Goal: Task Accomplishment & Management: Use online tool/utility

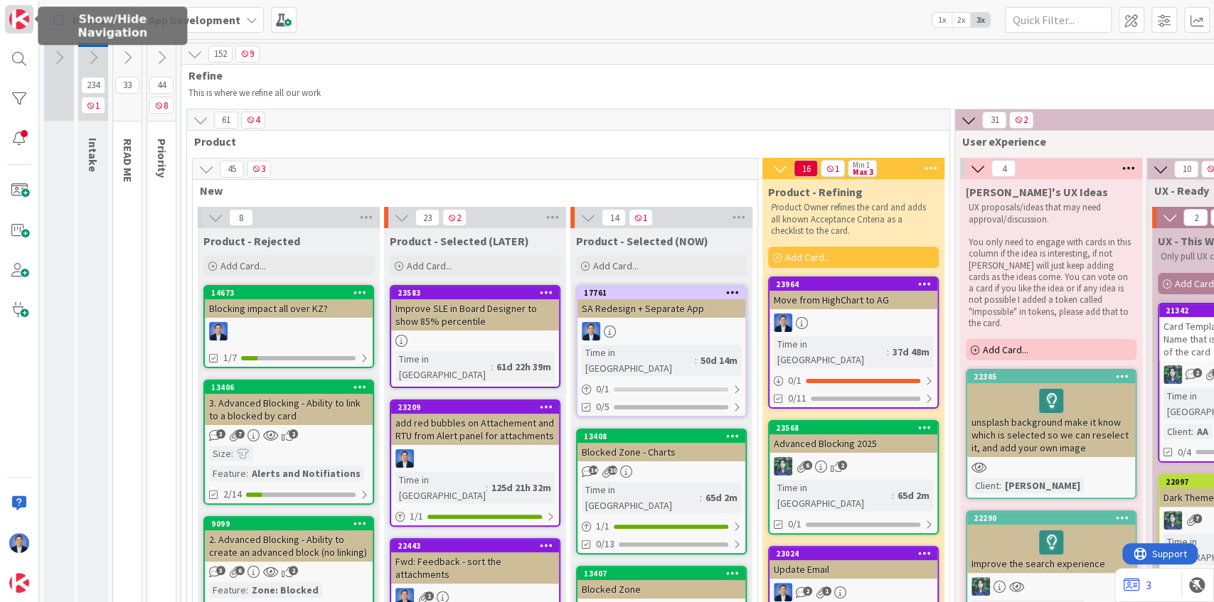
click at [6, 17] on link at bounding box center [19, 19] width 28 height 28
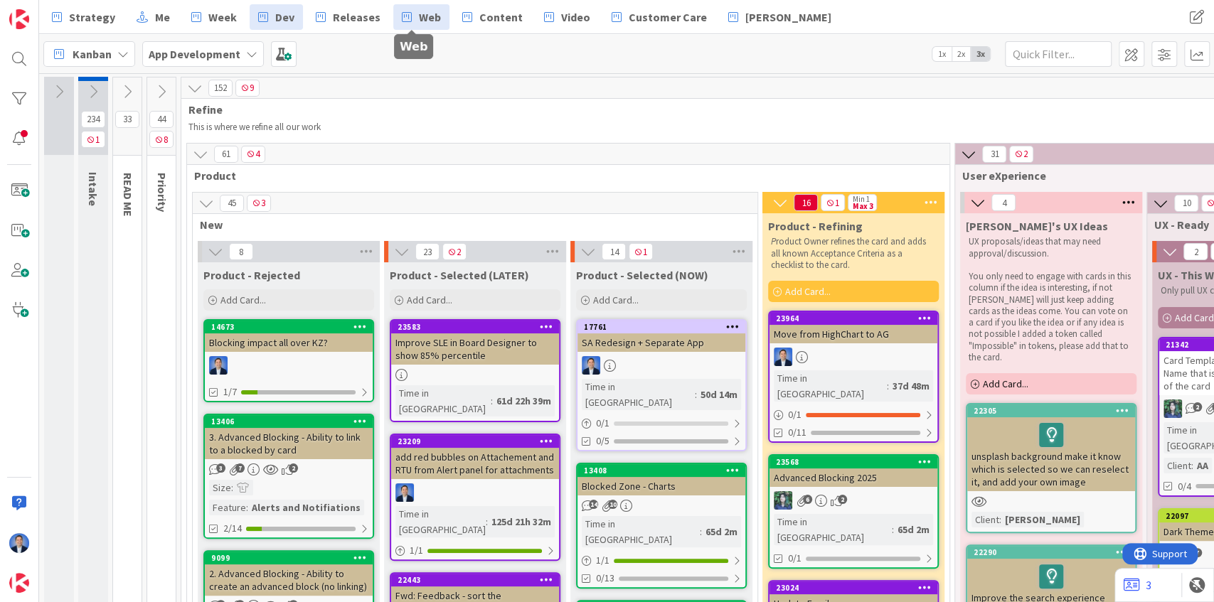
click at [419, 23] on span "Web" at bounding box center [430, 17] width 22 height 17
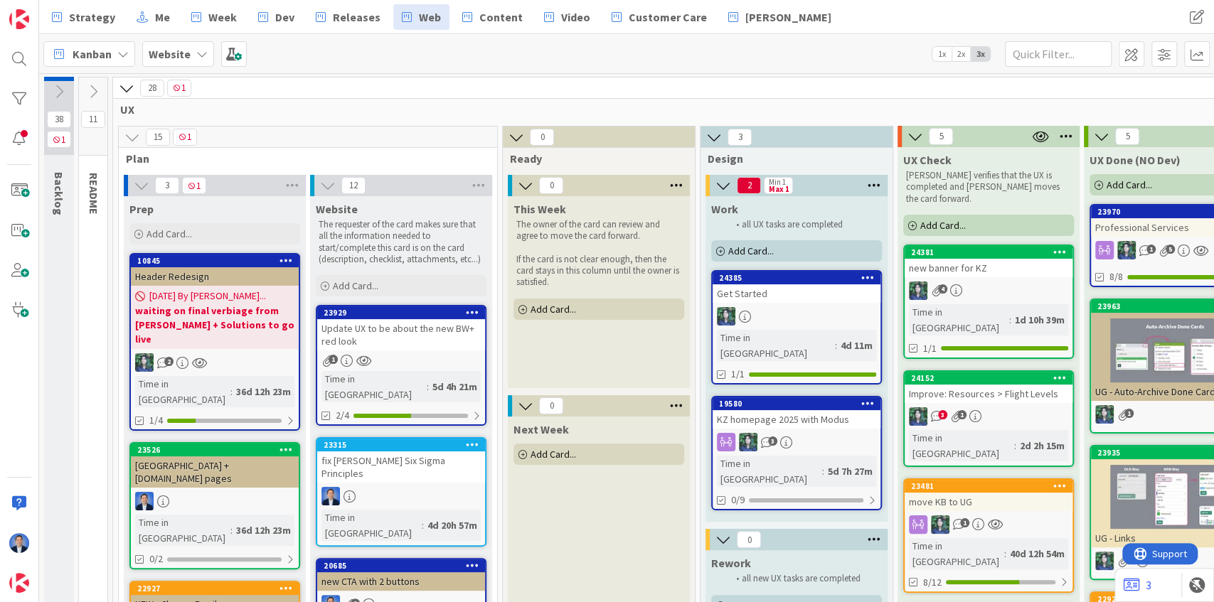
click at [983, 262] on div "new banner for KZ" at bounding box center [989, 268] width 168 height 18
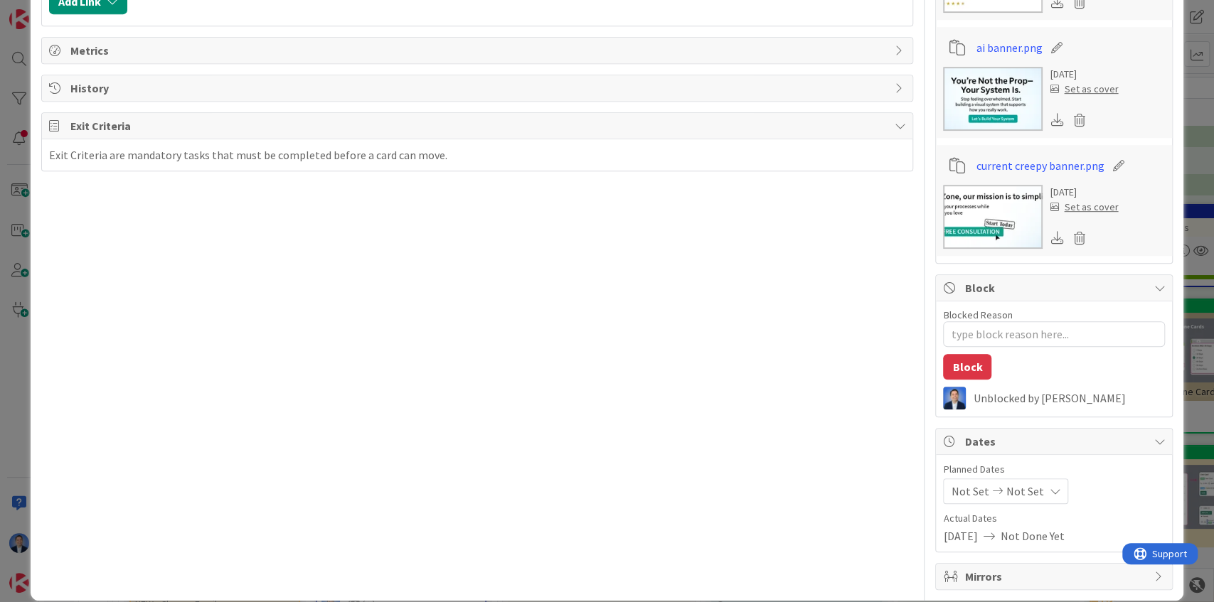
scroll to position [469, 0]
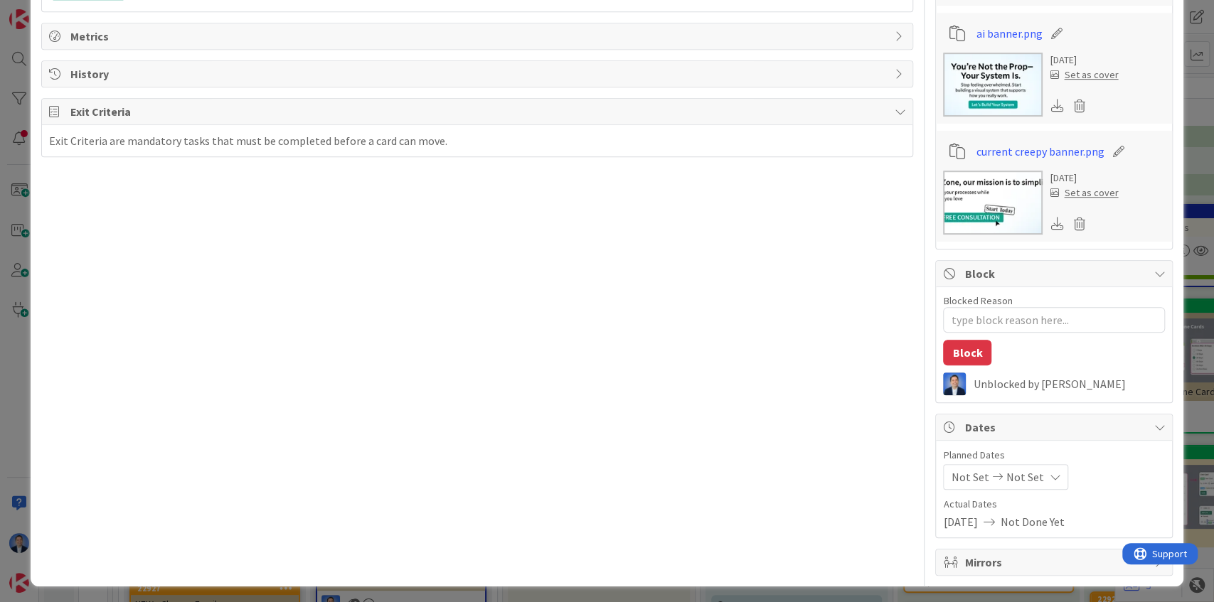
click at [983, 194] on img at bounding box center [993, 203] width 100 height 64
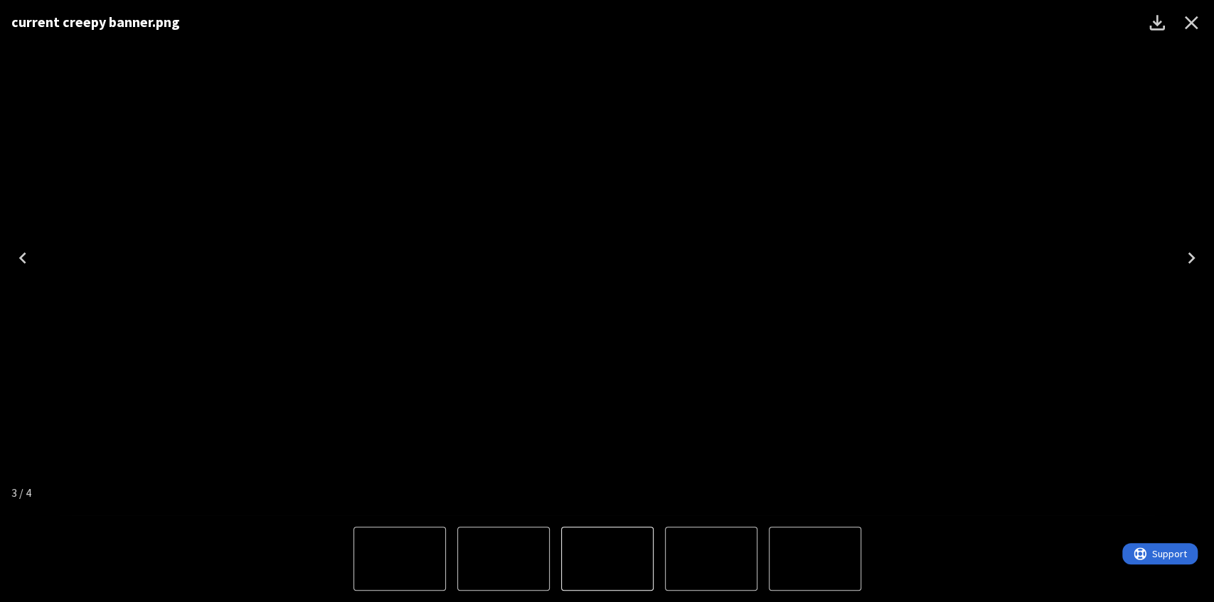
click at [1190, 20] on icon "Close" at bounding box center [1191, 22] width 23 height 23
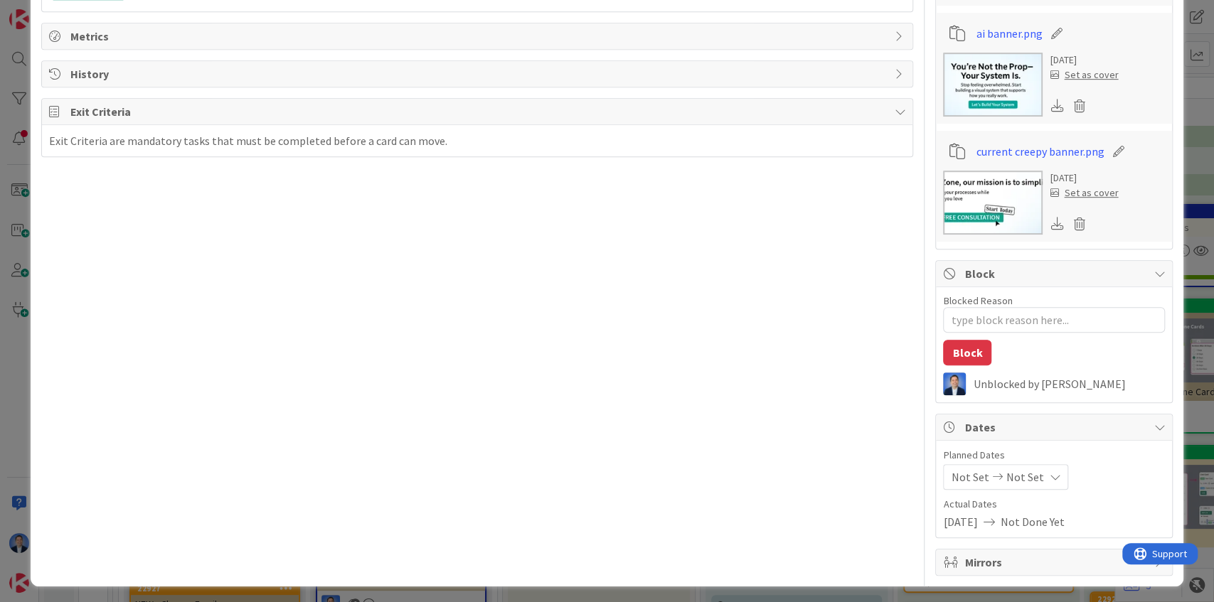
type textarea "x"
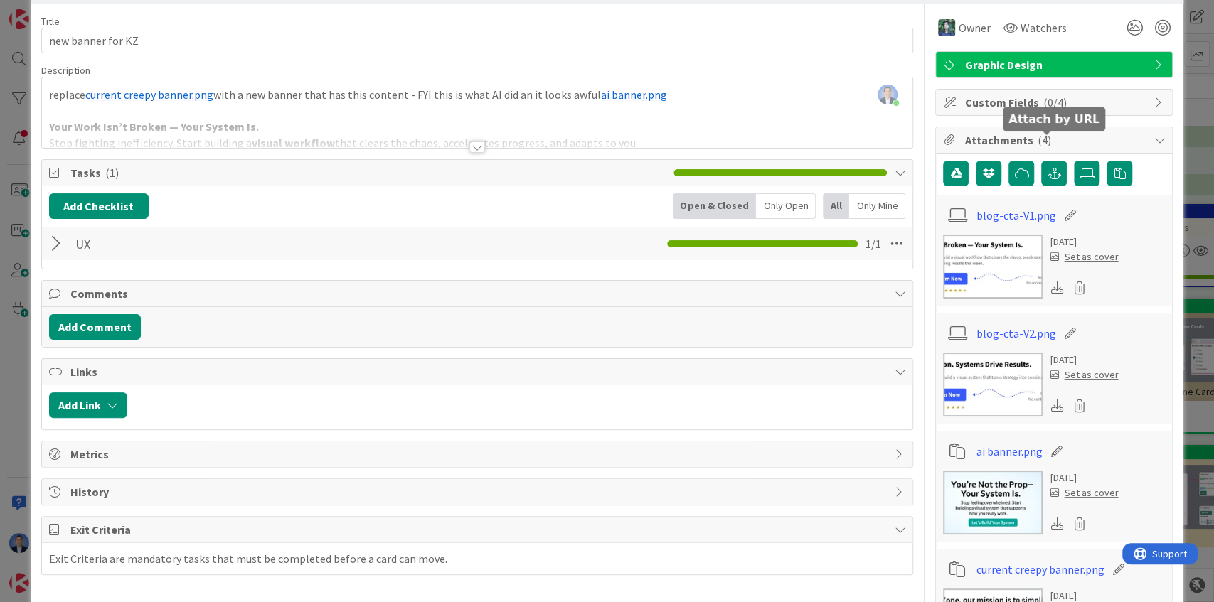
scroll to position [0, 0]
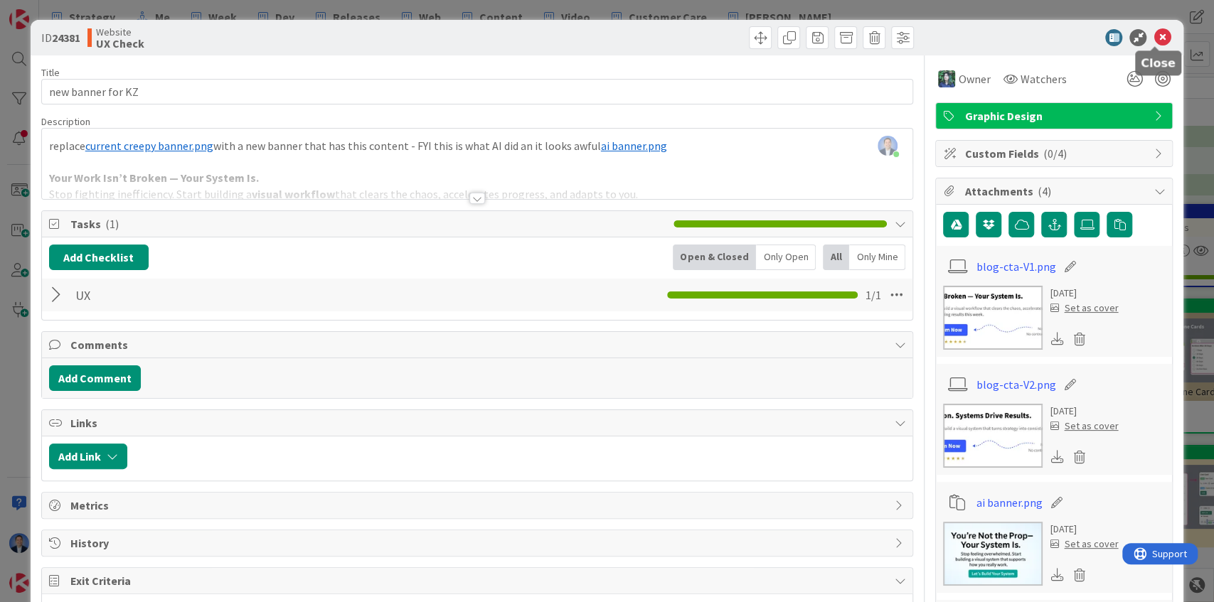
click at [1156, 39] on icon at bounding box center [1161, 37] width 17 height 17
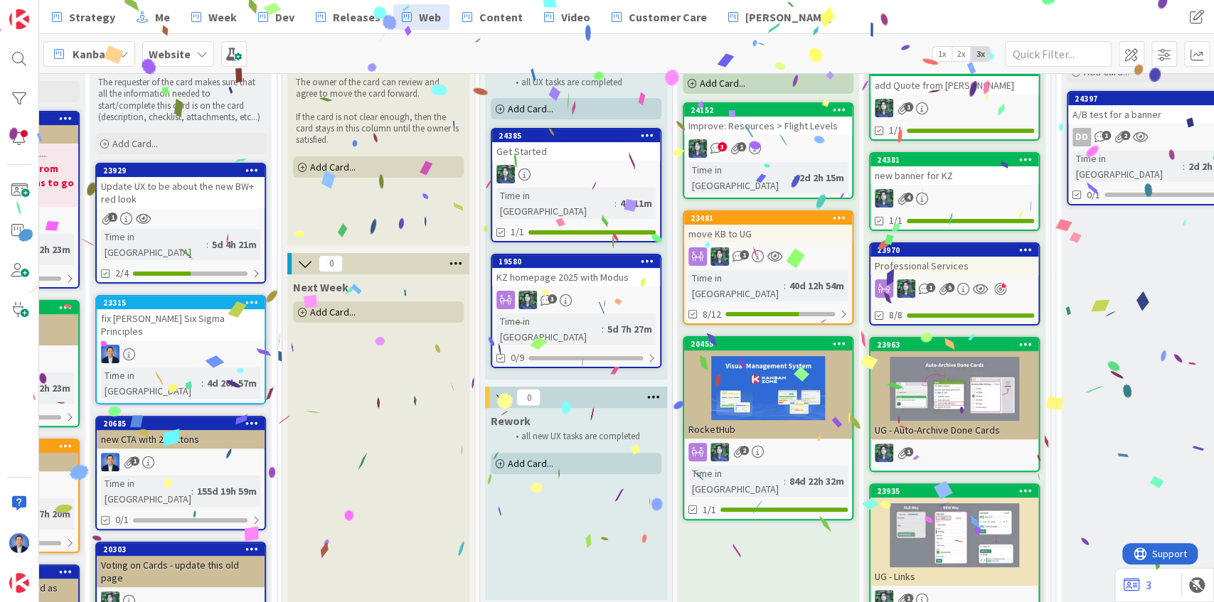
scroll to position [0, 220]
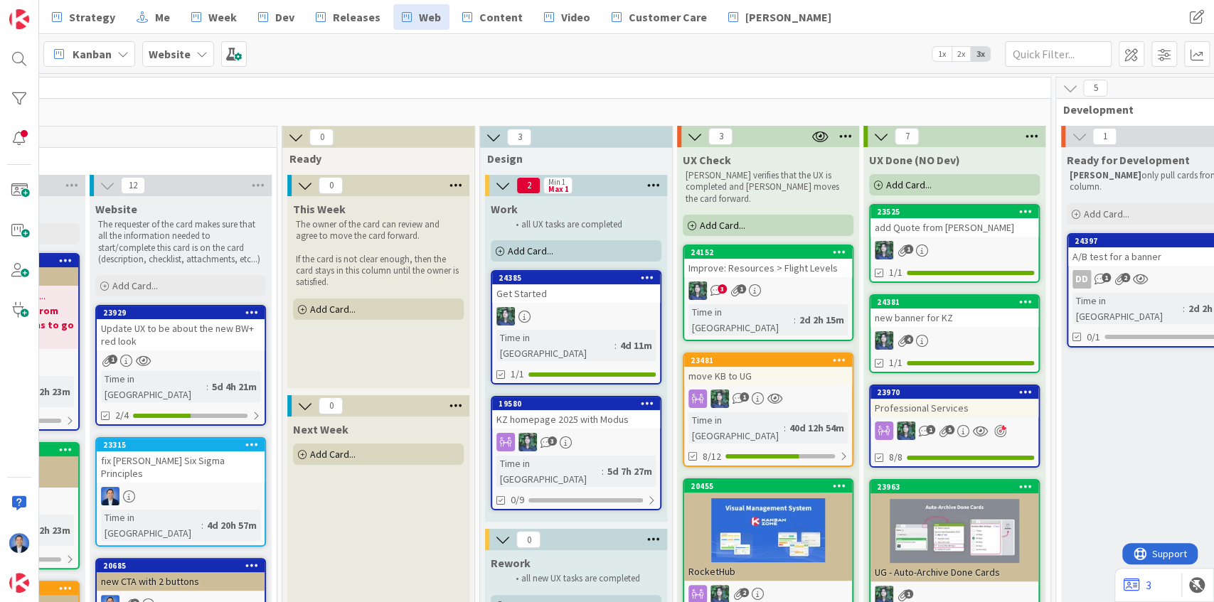
click at [1028, 132] on icon at bounding box center [1032, 136] width 18 height 21
